Goal: Task Accomplishment & Management: Manage account settings

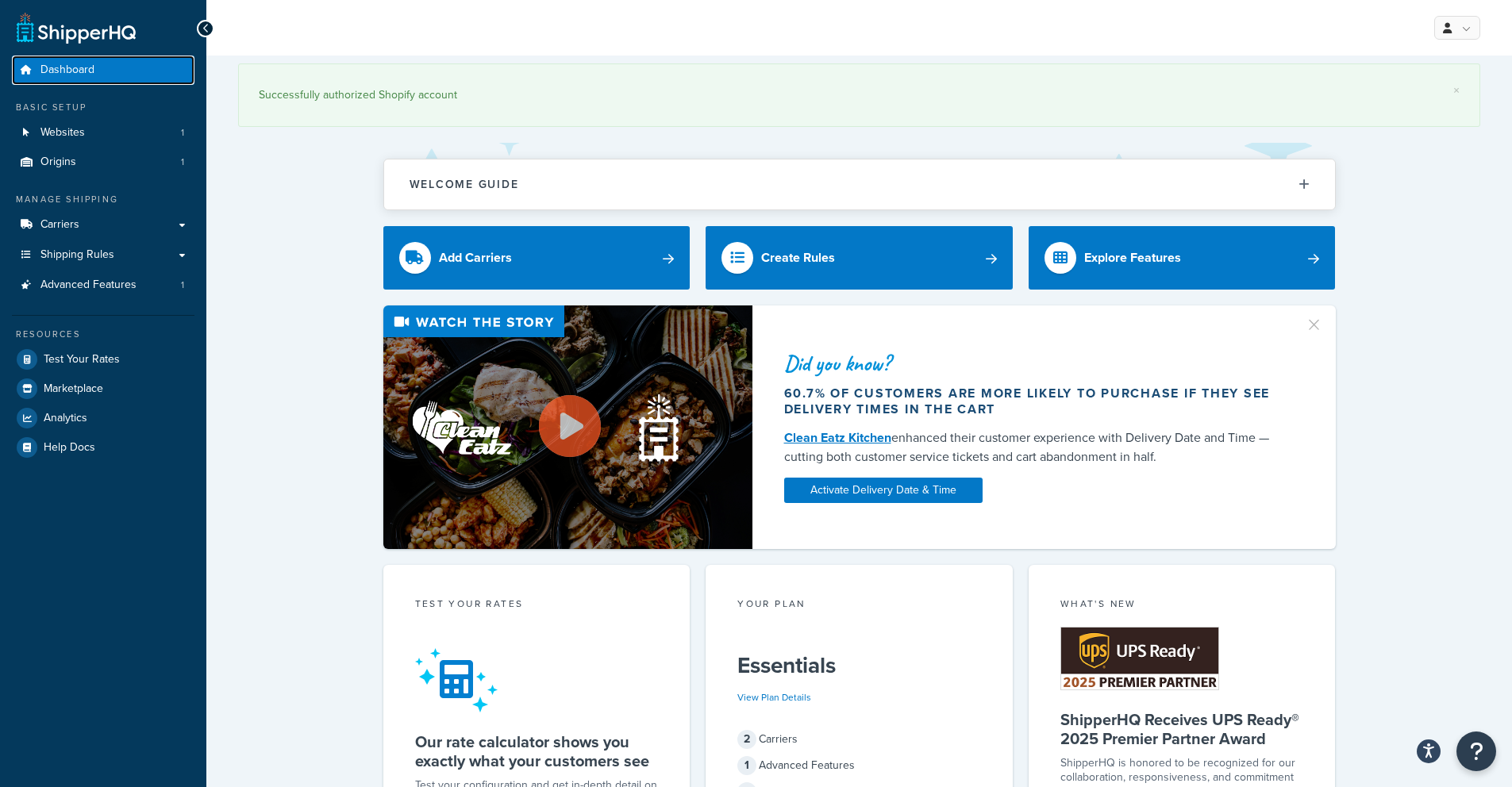
click at [74, 70] on span "Dashboard" at bounding box center [68, 70] width 54 height 14
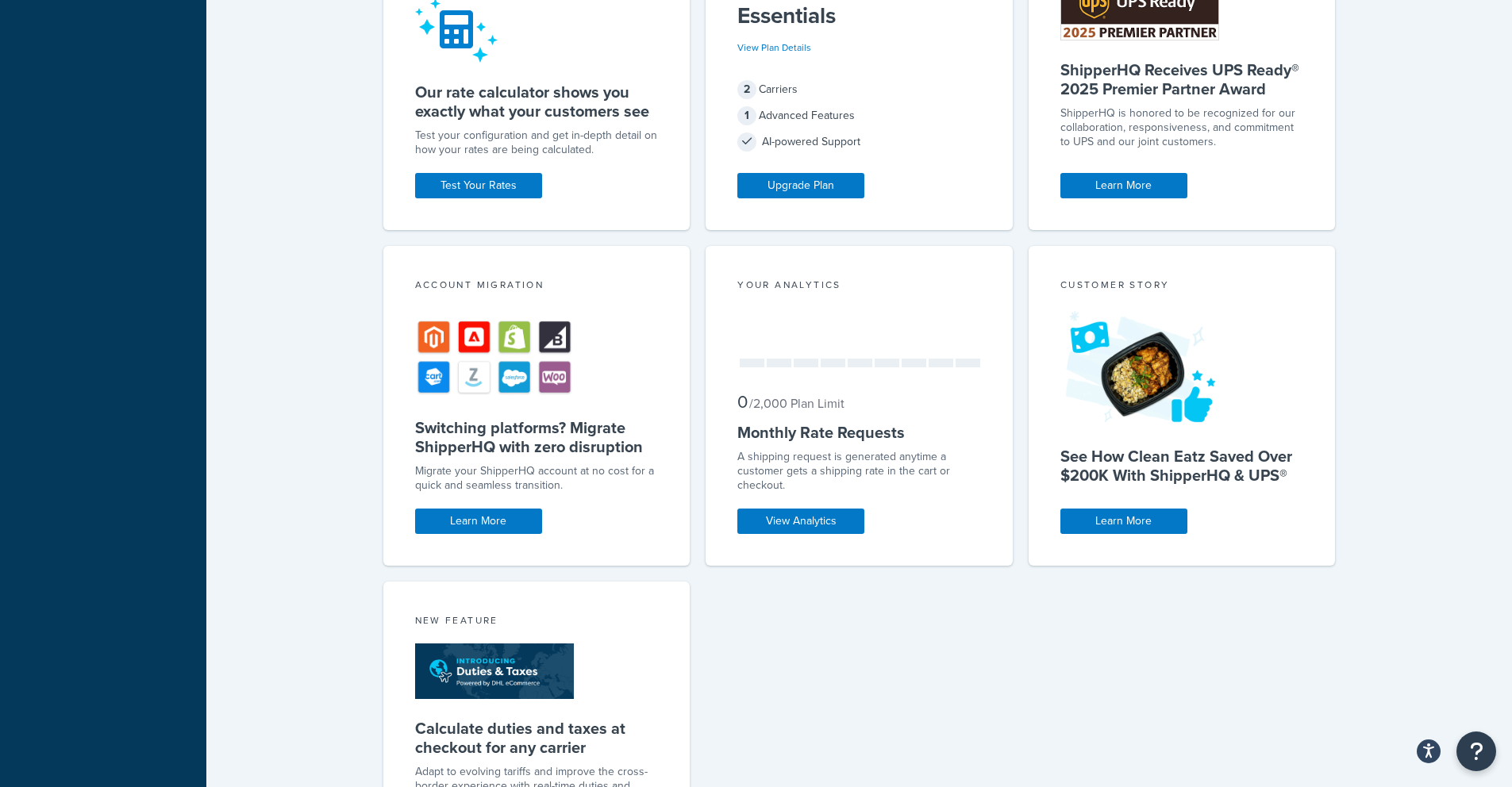
scroll to position [650, 0]
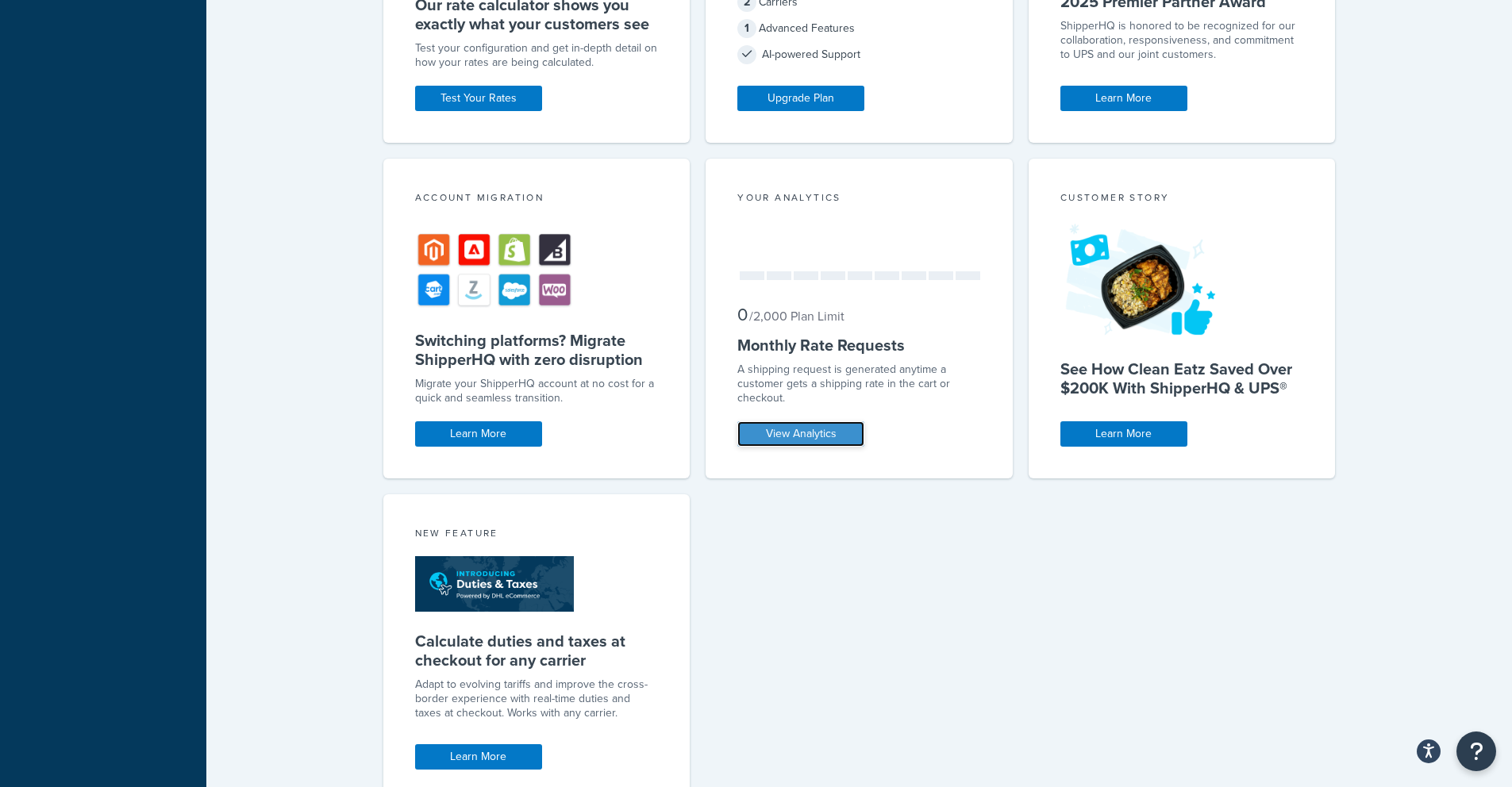
click at [801, 445] on link "View Analytics" at bounding box center [801, 434] width 127 height 25
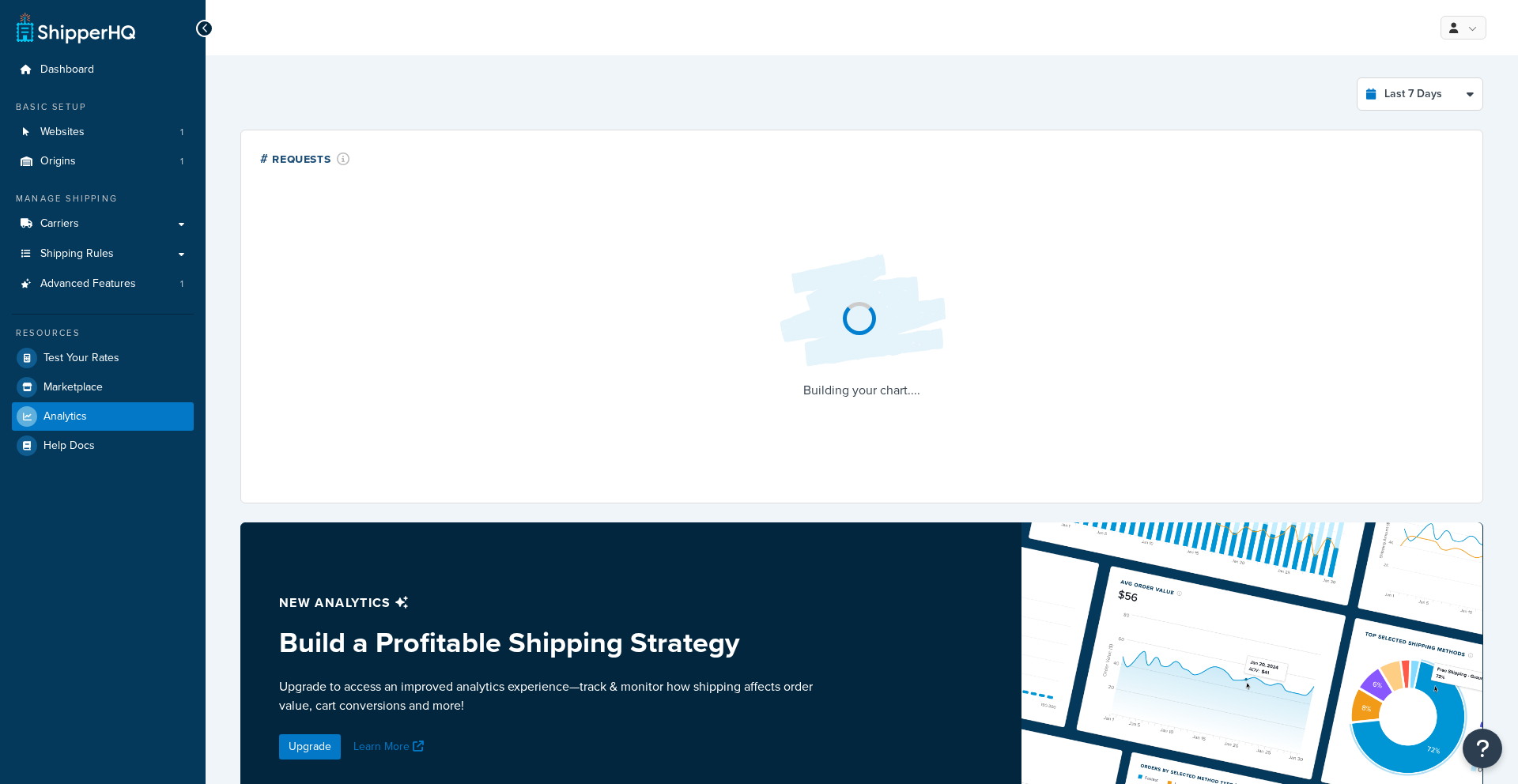
select select "last_7_days"
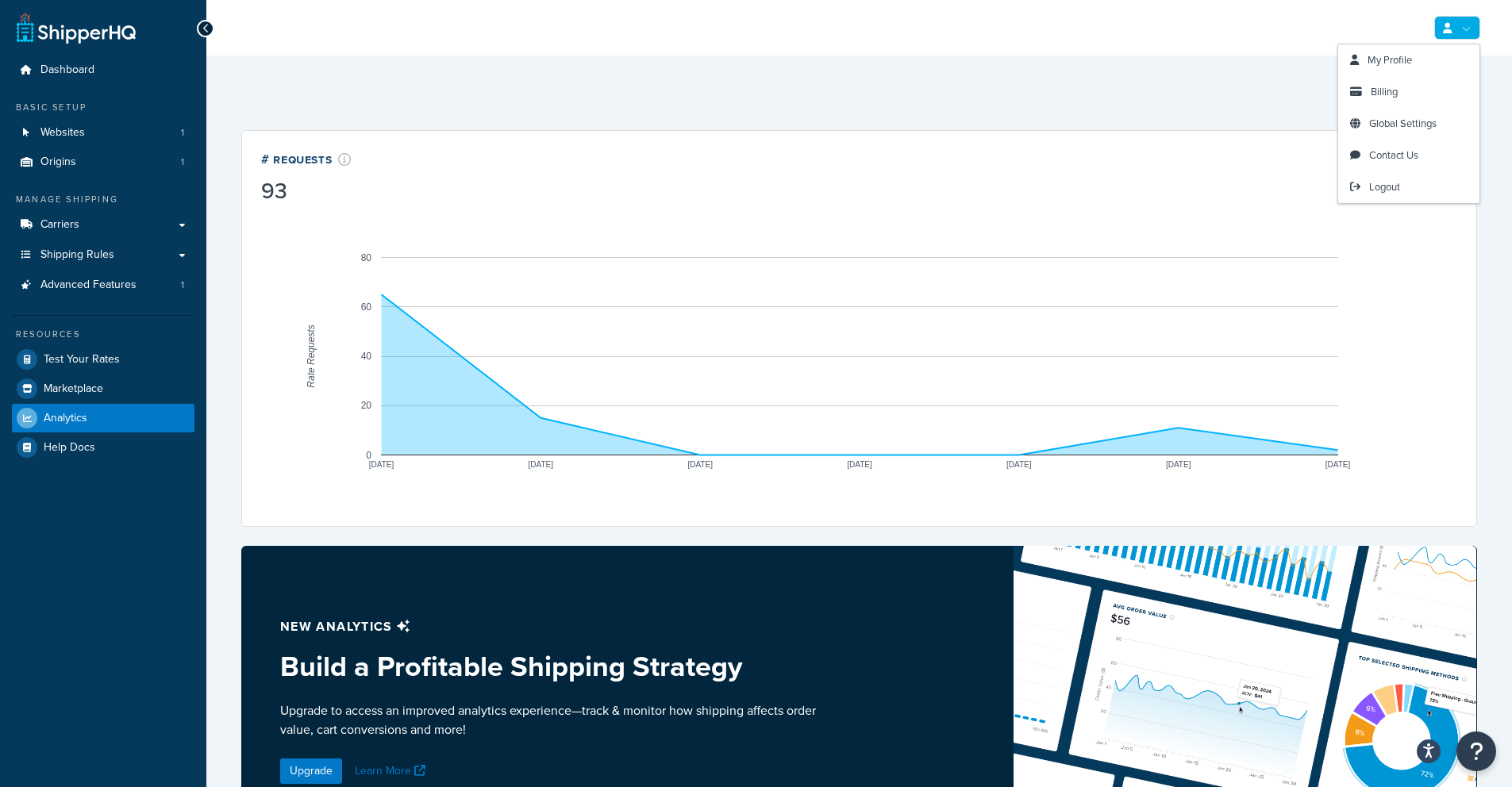
click at [1472, 35] on link at bounding box center [1457, 28] width 46 height 23
click at [1423, 57] on link "My Profile" at bounding box center [1408, 59] width 141 height 32
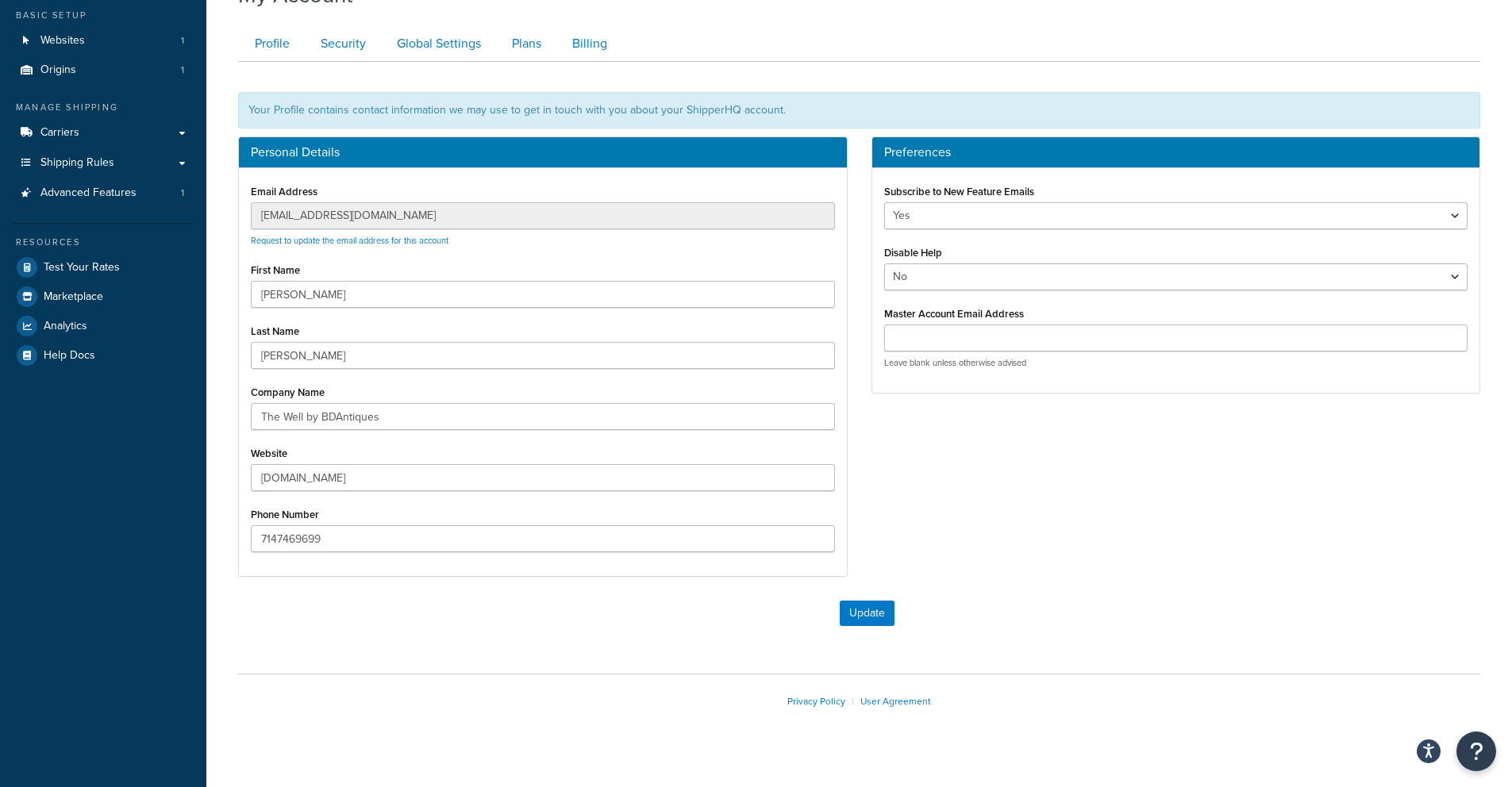
scroll to position [82, 0]
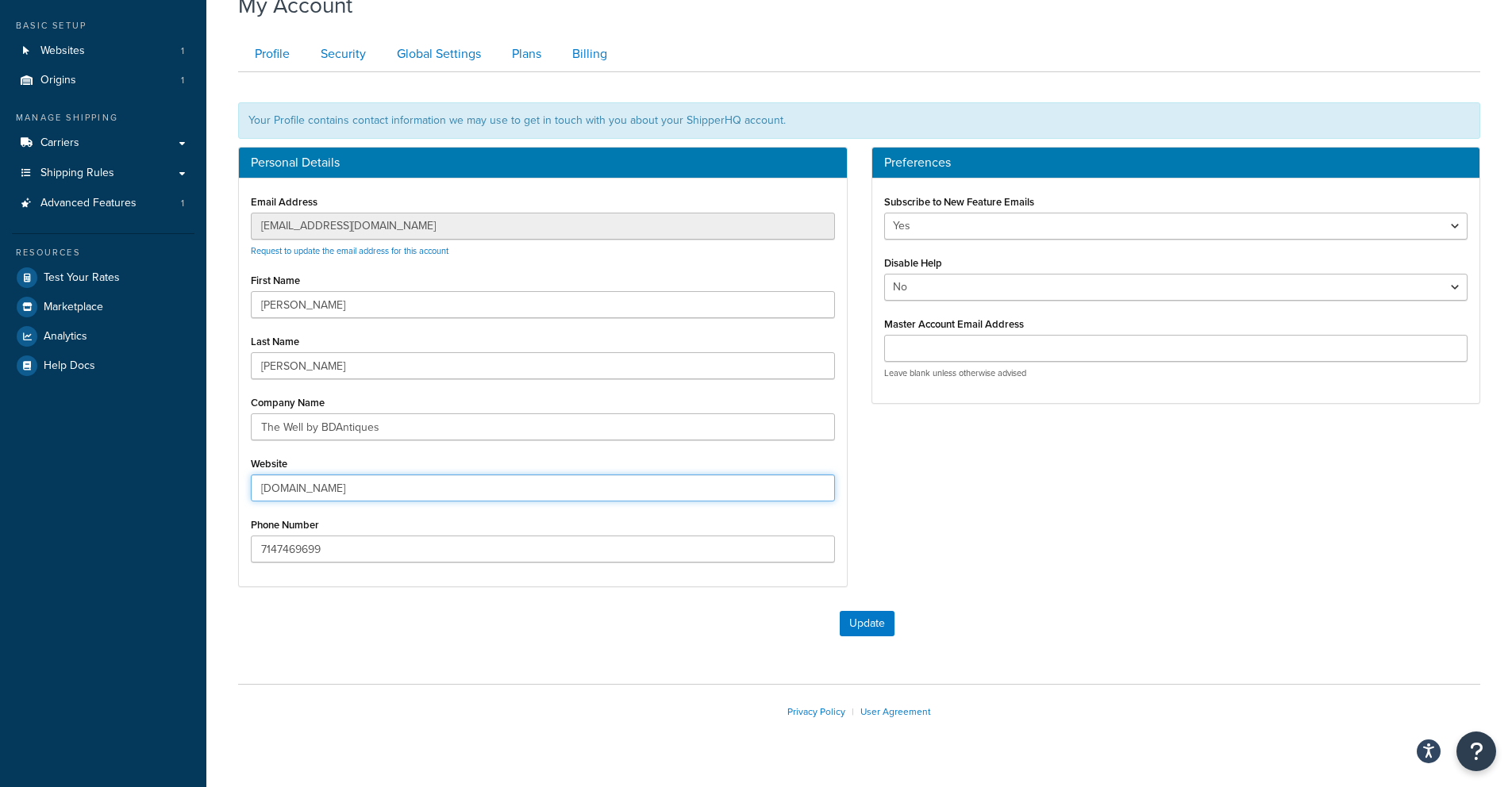
click at [368, 493] on input "[DOMAIN_NAME]" at bounding box center [543, 488] width 584 height 27
click at [412, 485] on input "shane-brown-co.myshopify.com" at bounding box center [543, 488] width 584 height 27
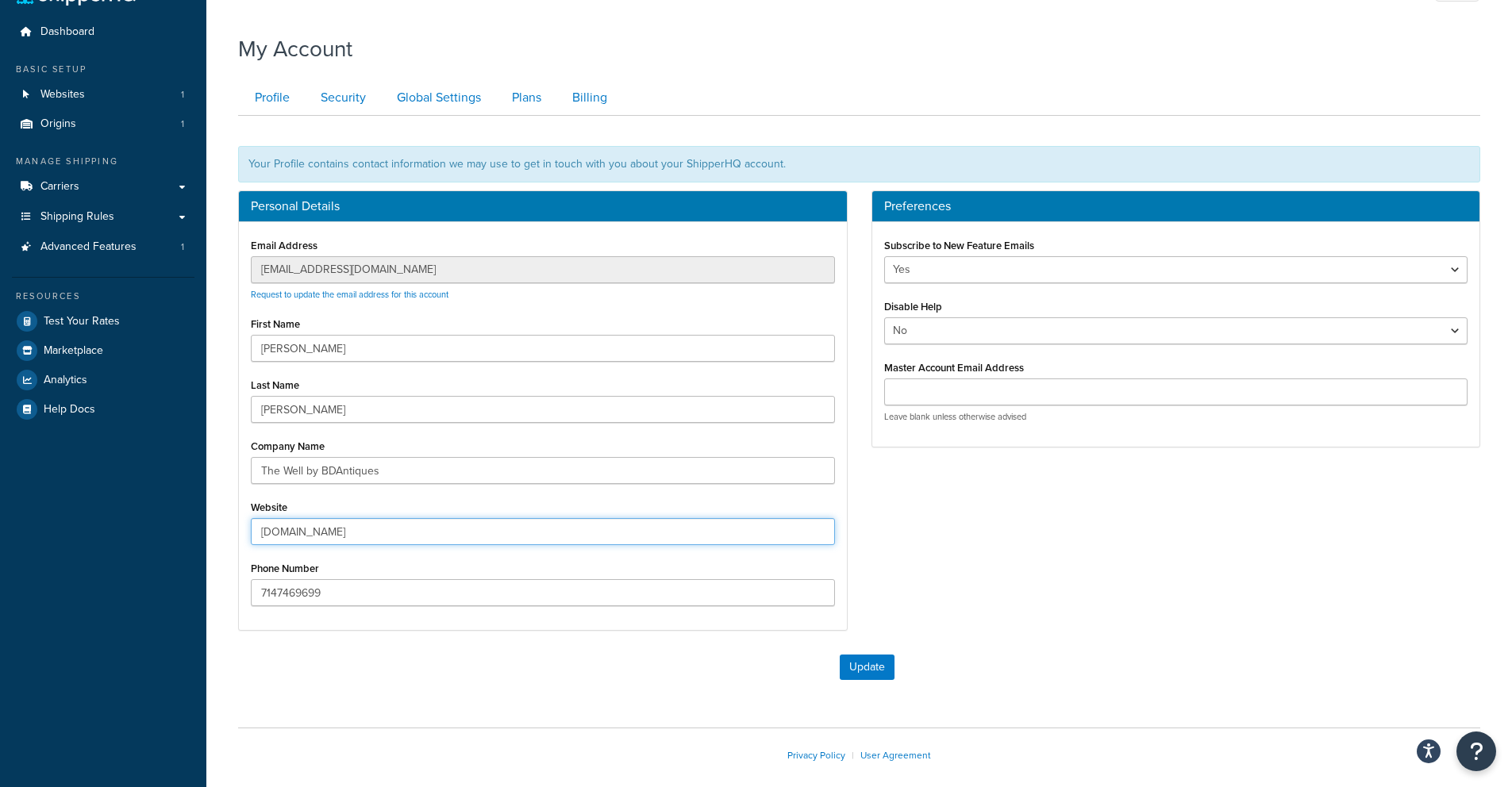
scroll to position [0, 0]
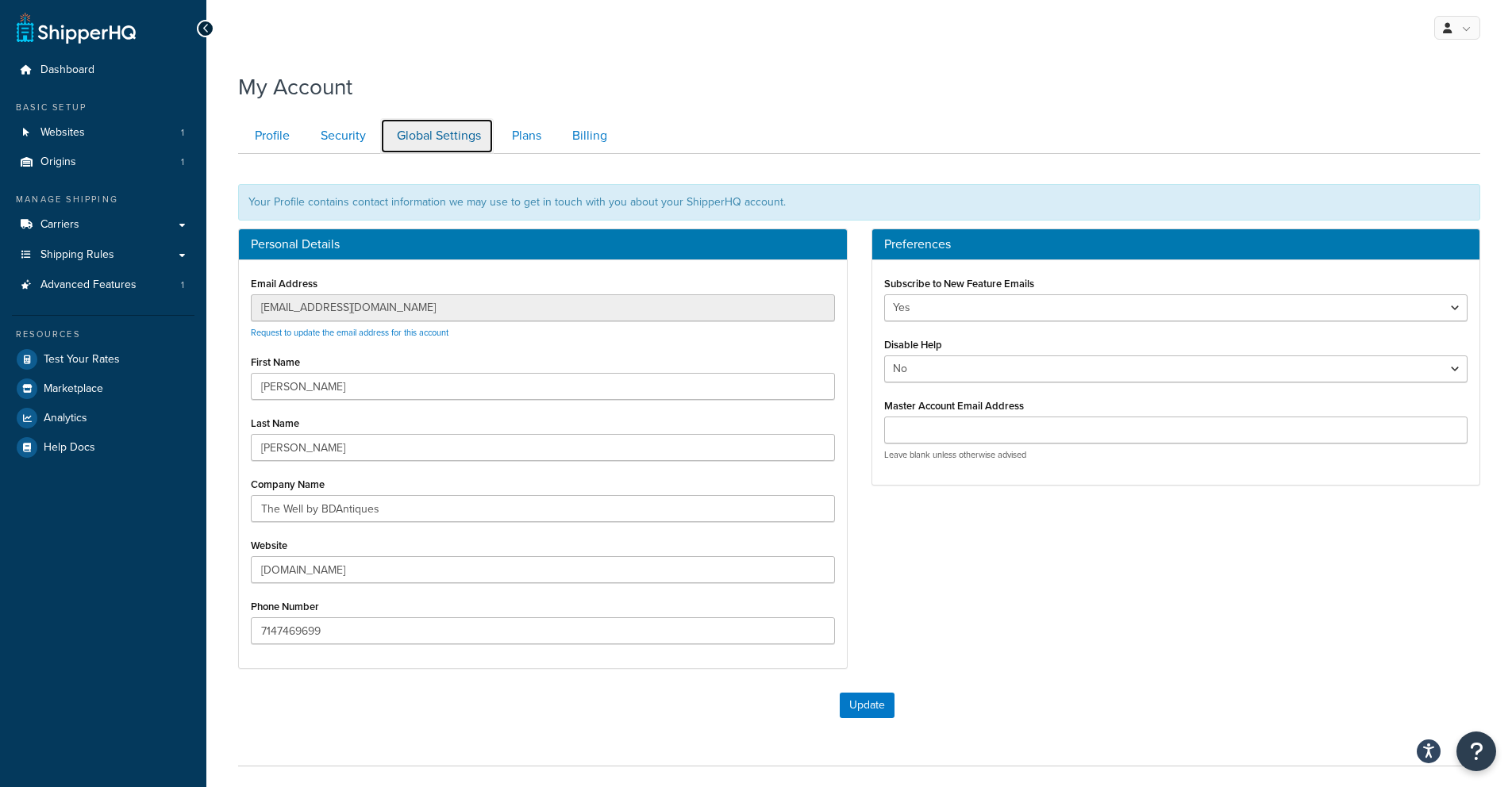
click at [443, 134] on link "Global Settings" at bounding box center [437, 136] width 113 height 36
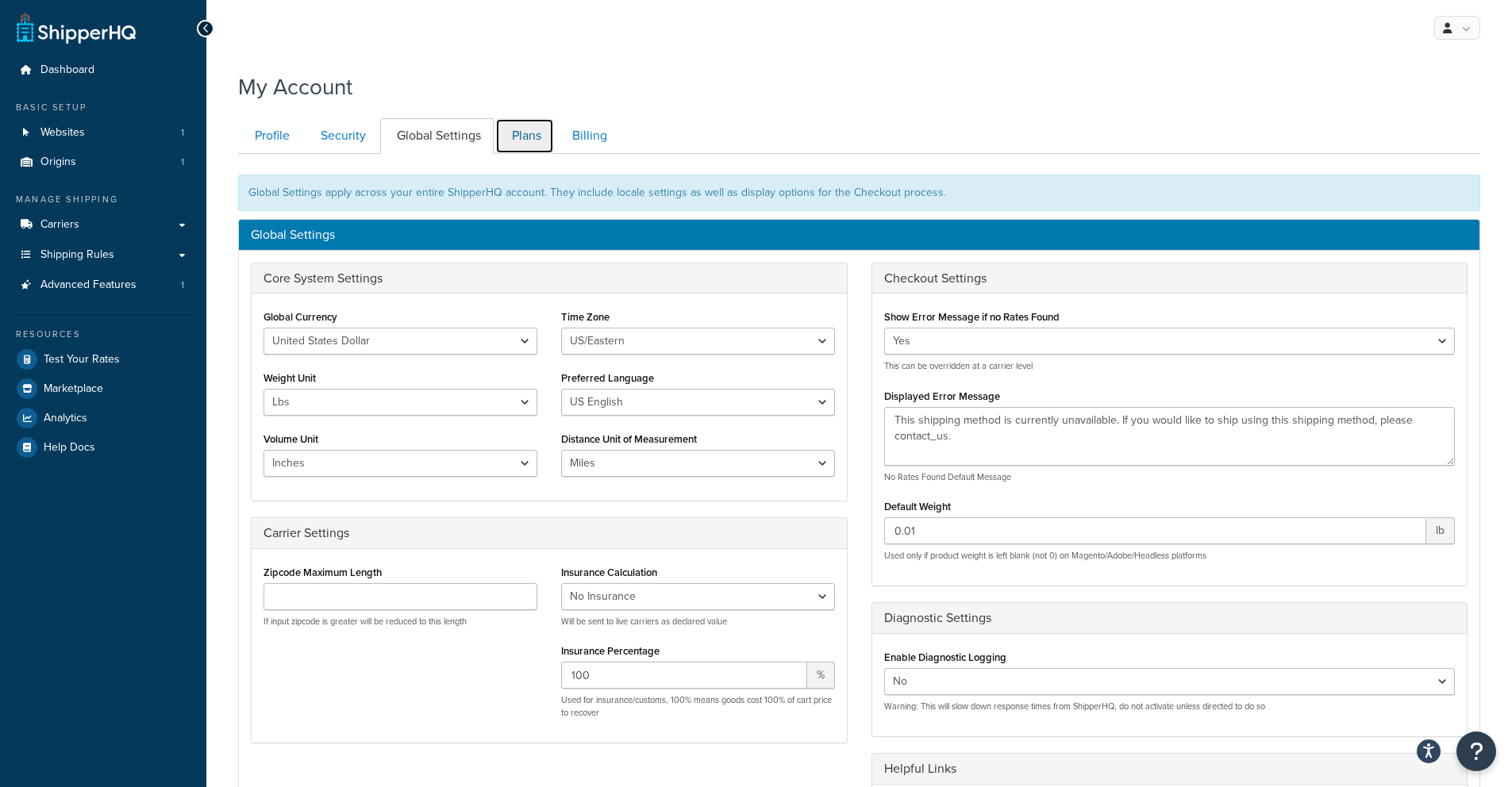
click at [512, 144] on link "Plans" at bounding box center [524, 136] width 59 height 36
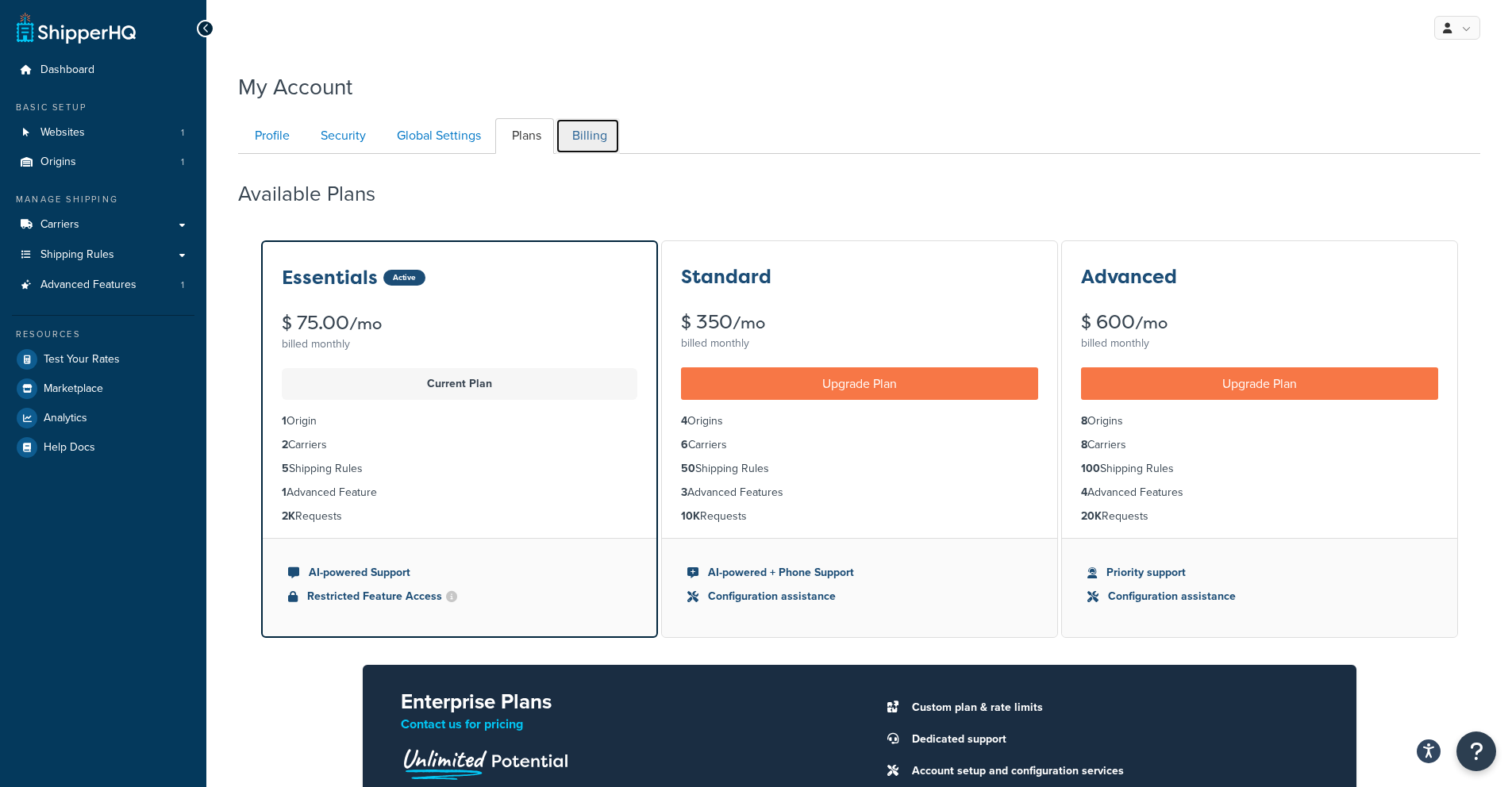
click at [560, 144] on link "Billing" at bounding box center [587, 136] width 64 height 36
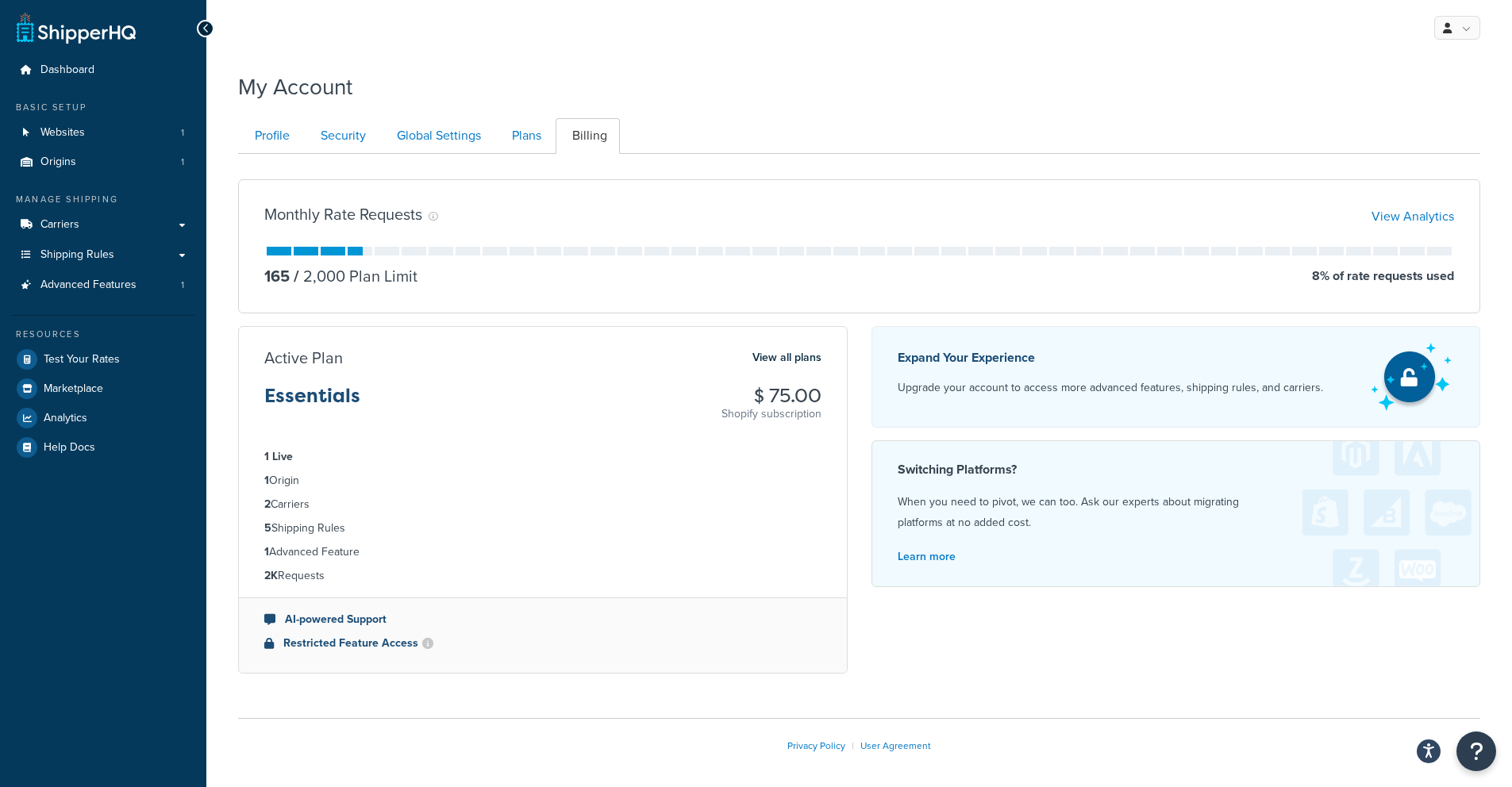
scroll to position [66, 0]
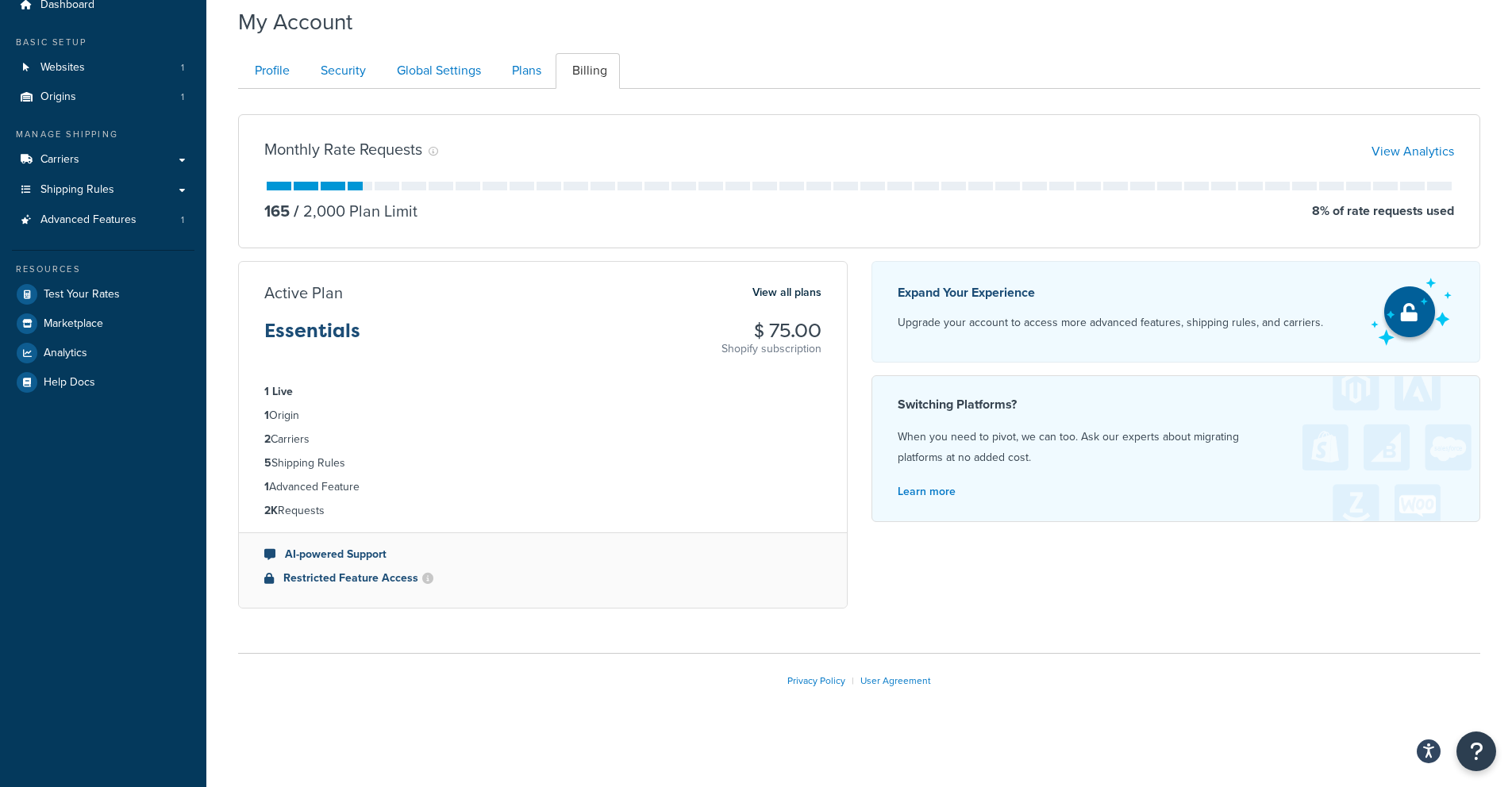
click at [796, 304] on div "Active Plan View all plans Essentials $ 75.00 Shopify subscription" at bounding box center [542, 320] width 608 height 75
click at [777, 290] on link "View all plans" at bounding box center [787, 293] width 69 height 21
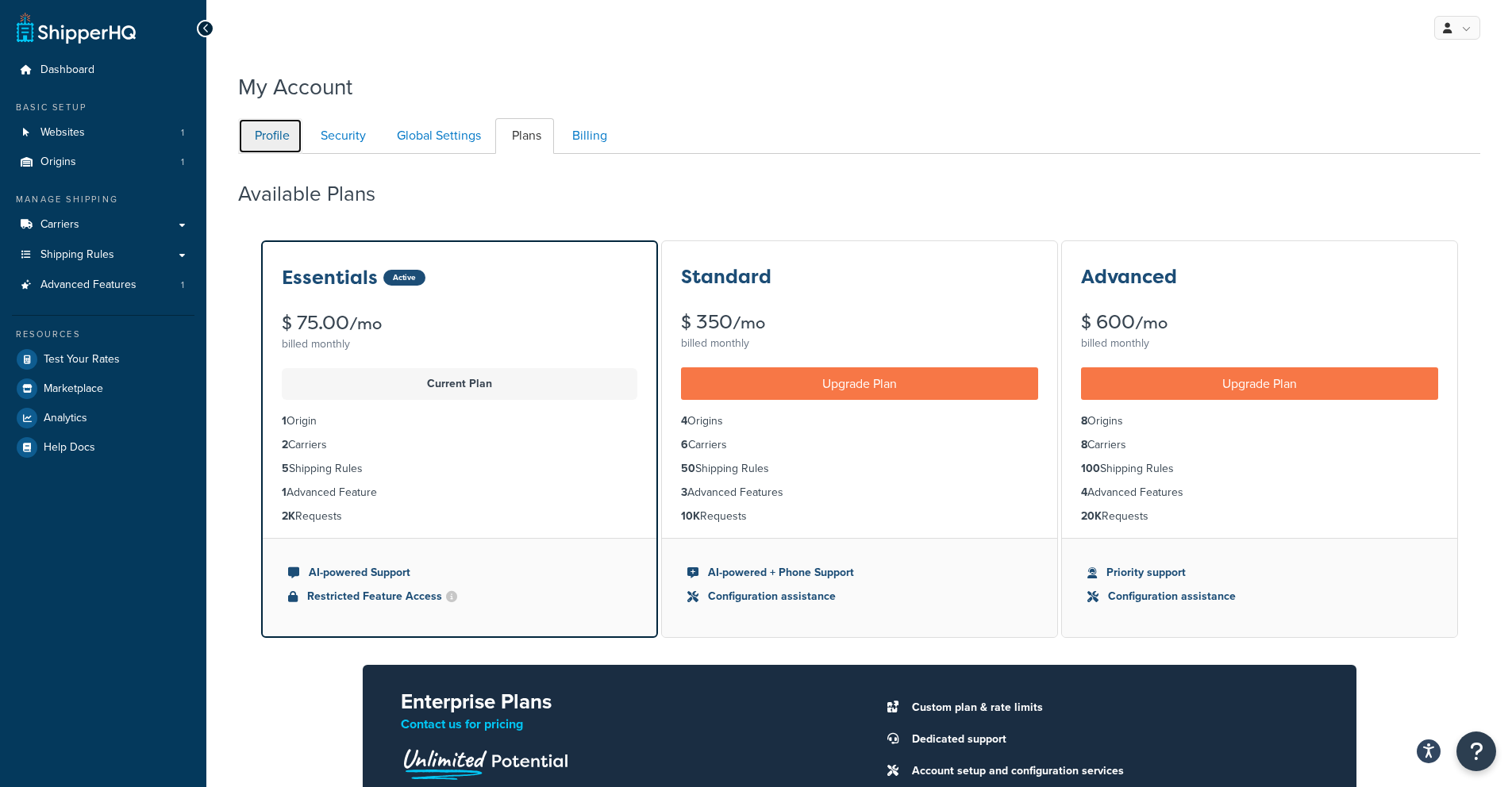
click at [274, 142] on link "Profile" at bounding box center [269, 136] width 64 height 36
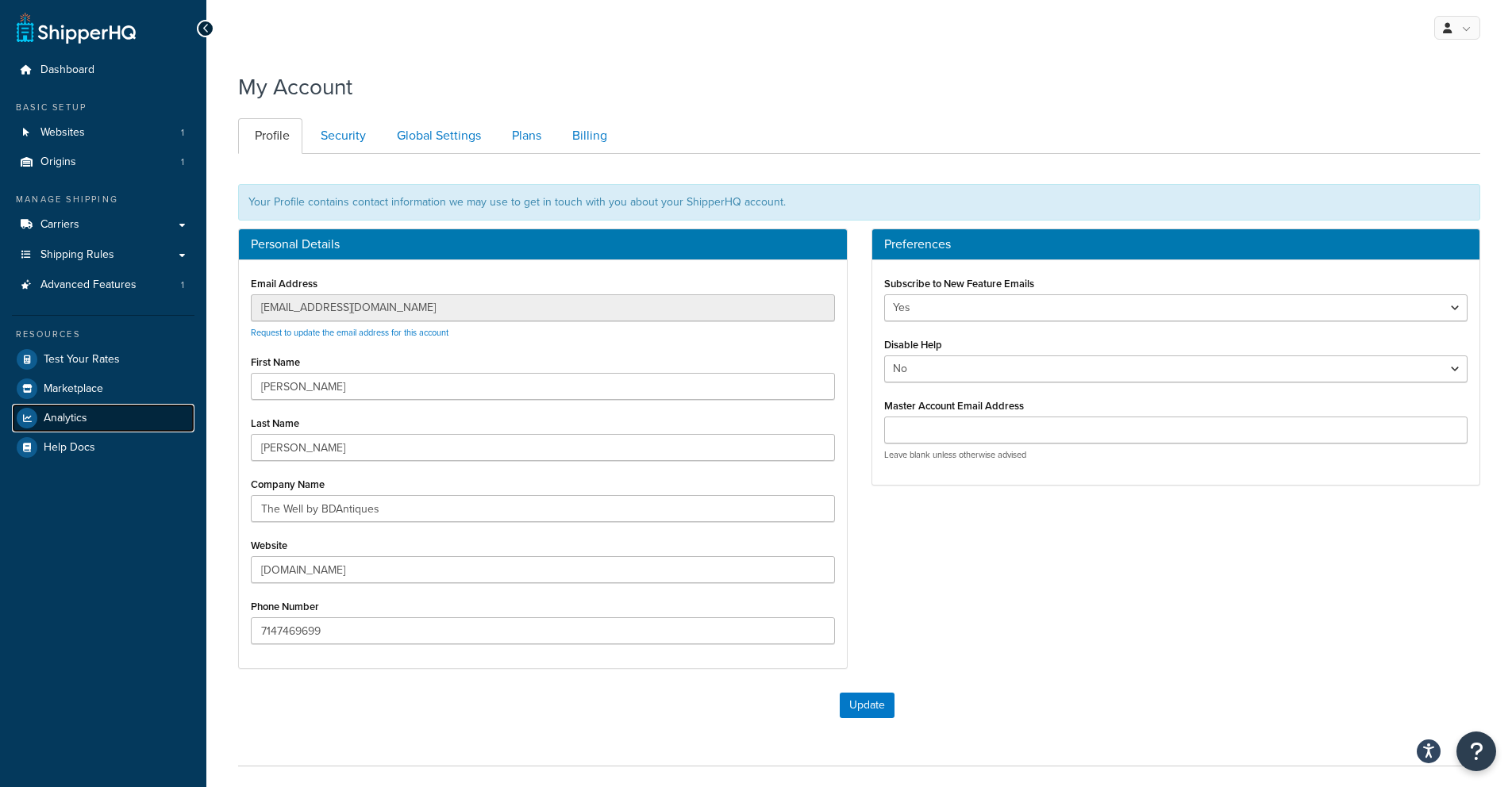
click at [97, 425] on link "Analytics" at bounding box center [103, 419] width 183 height 29
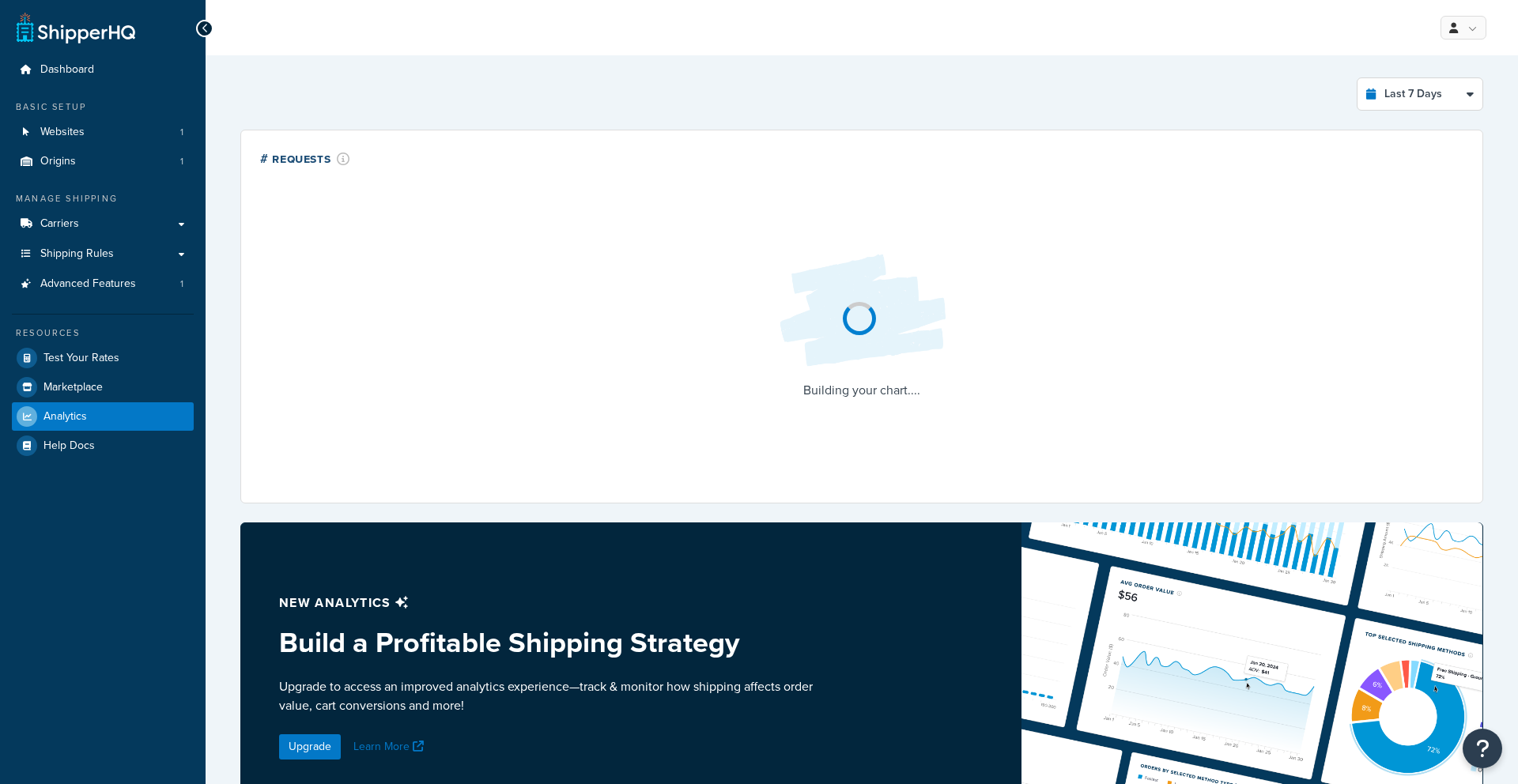
select select "last_7_days"
